Goal: Task Accomplishment & Management: Complete application form

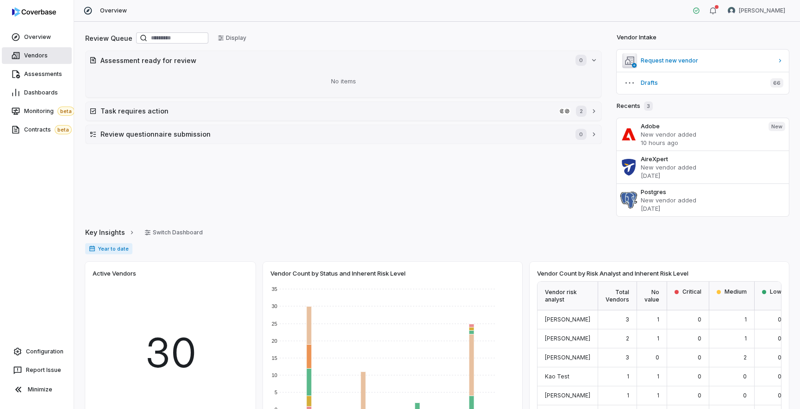
click at [46, 56] on link "Vendors" at bounding box center [37, 55] width 70 height 17
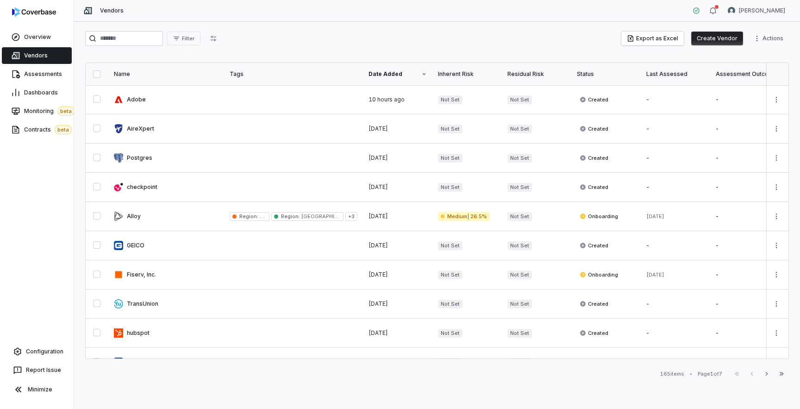
click at [721, 36] on button "Create Vendor" at bounding box center [717, 38] width 52 height 14
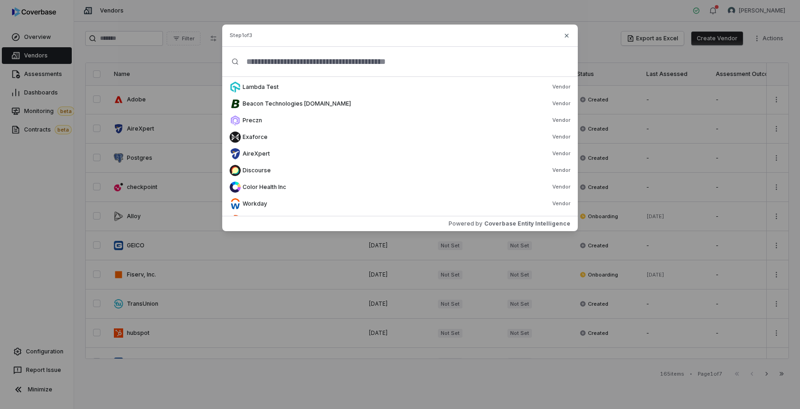
scroll to position [285, 0]
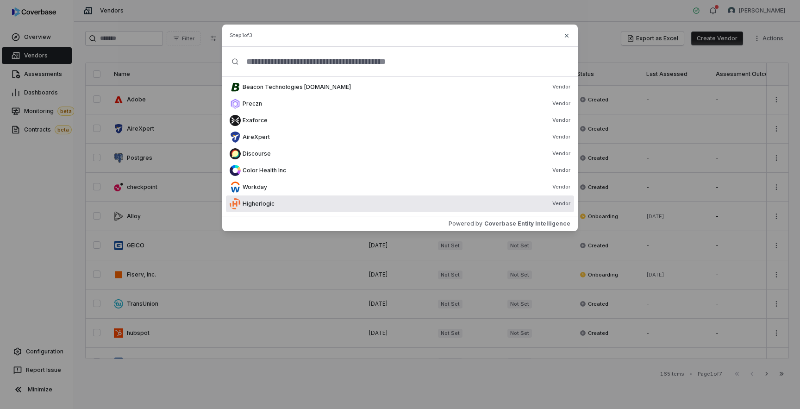
click at [489, 205] on div "Higherlogic Vendor" at bounding box center [407, 203] width 328 height 7
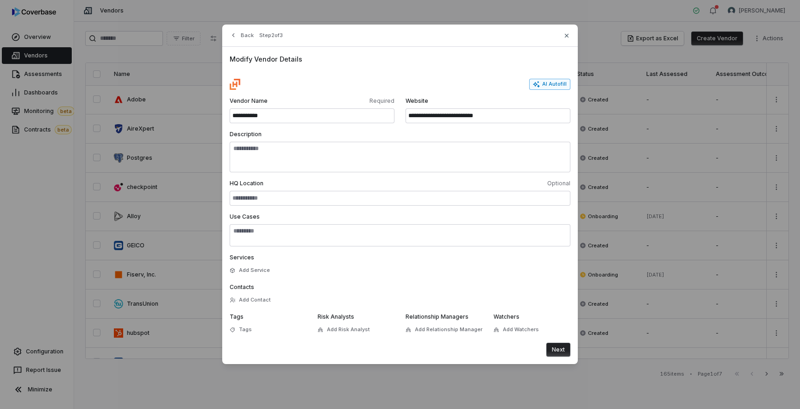
click at [553, 84] on button "AI Autofill" at bounding box center [549, 84] width 41 height 11
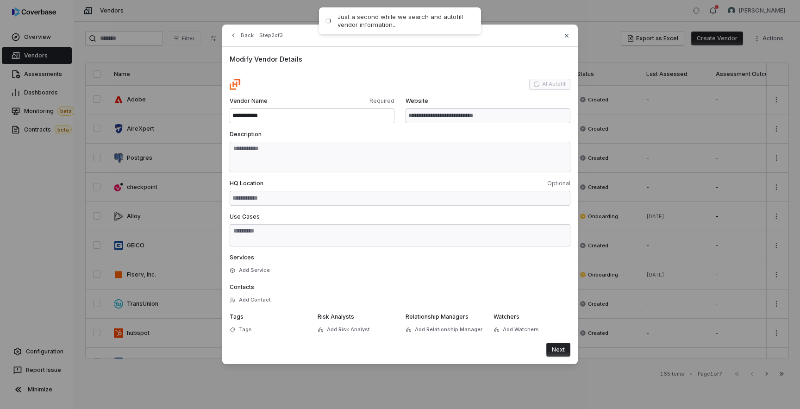
type input "**********"
type textarea "**********"
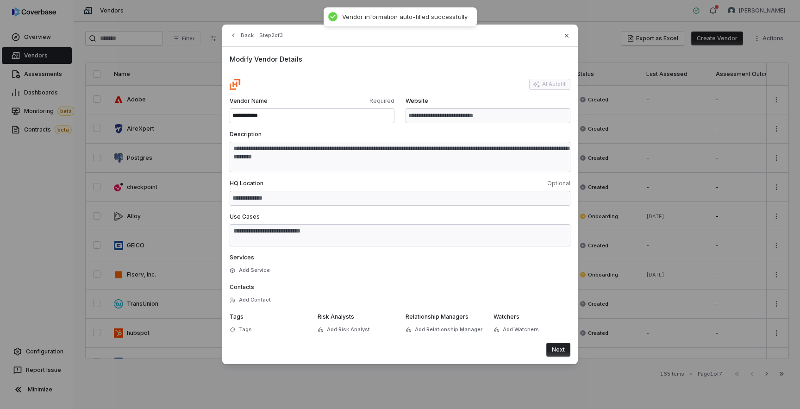
type textarea "**********"
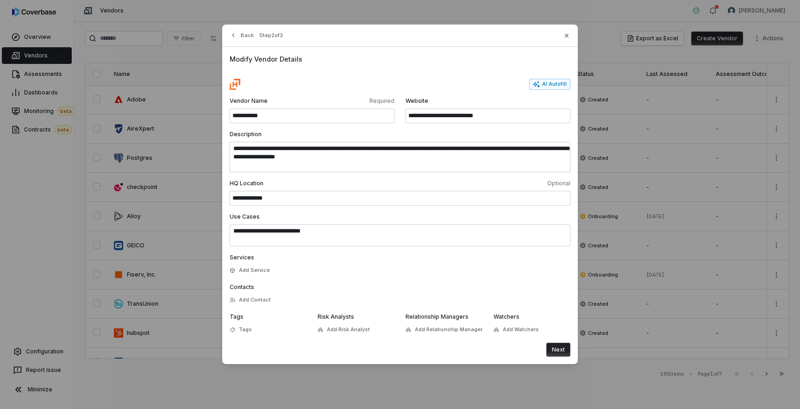
click at [559, 346] on button "Next" at bounding box center [558, 350] width 24 height 14
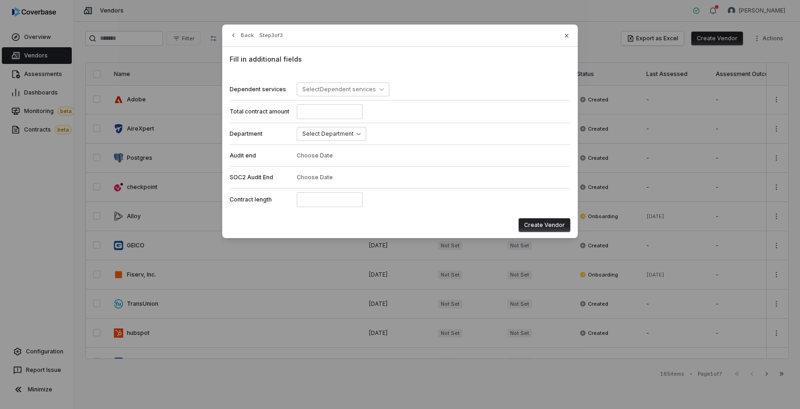
click at [547, 222] on button "Create Vendor" at bounding box center [545, 225] width 52 height 14
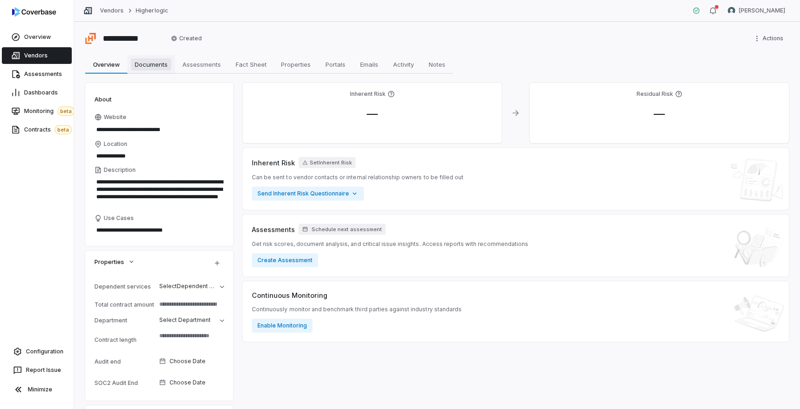
click at [158, 67] on span "Documents" at bounding box center [151, 64] width 40 height 12
type textarea "*"
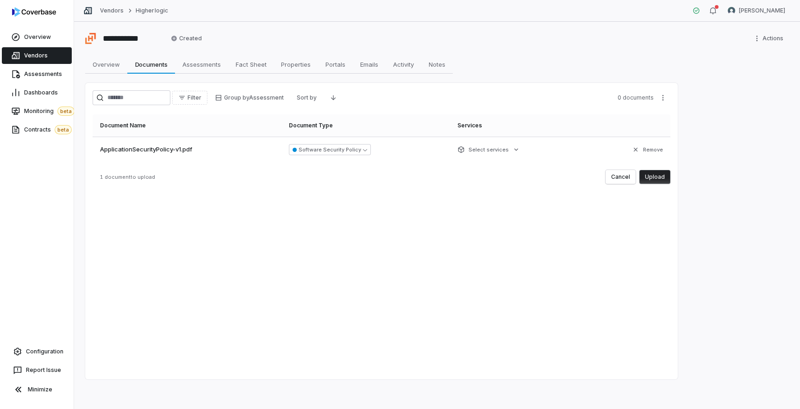
click at [652, 173] on button "Upload" at bounding box center [654, 177] width 31 height 14
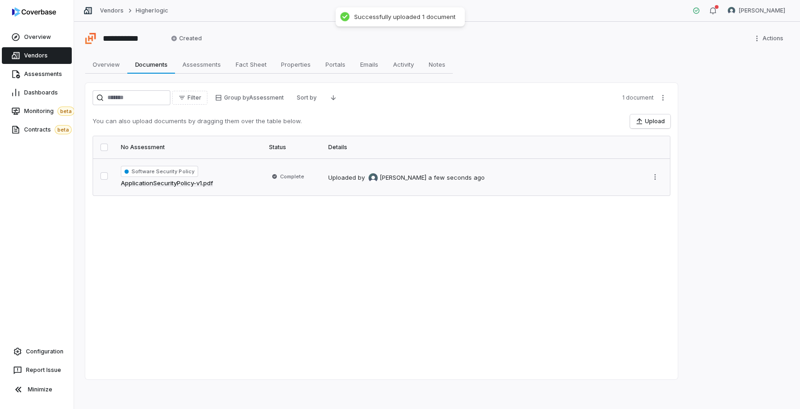
click at [237, 178] on div "Software Security Policy ApplicationSecurityPolicy-v1.pdf" at bounding box center [189, 177] width 137 height 22
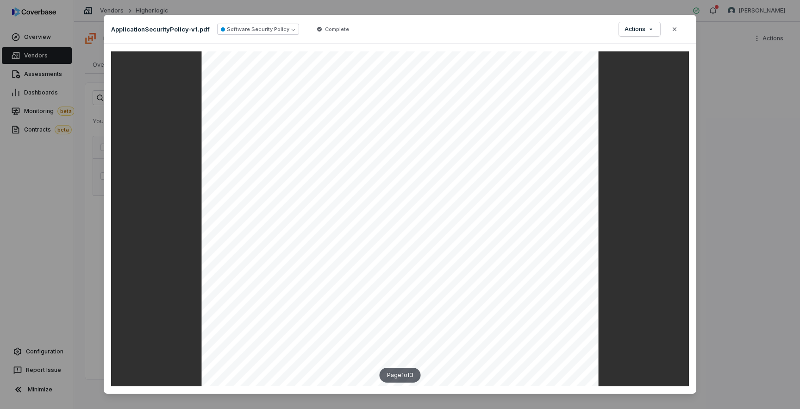
scroll to position [118, 0]
click at [673, 27] on icon "button" at bounding box center [674, 28] width 7 height 7
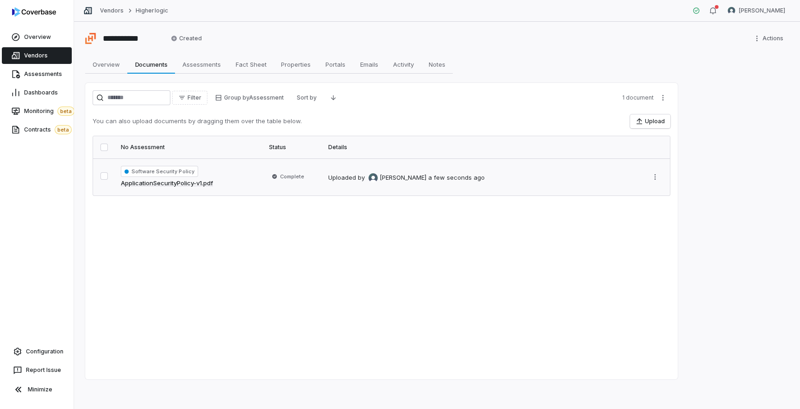
click at [510, 273] on div "Filter Group by Assessment Sort by 1 document You can also upload documents by …" at bounding box center [381, 231] width 593 height 296
